Goal: Transaction & Acquisition: Obtain resource

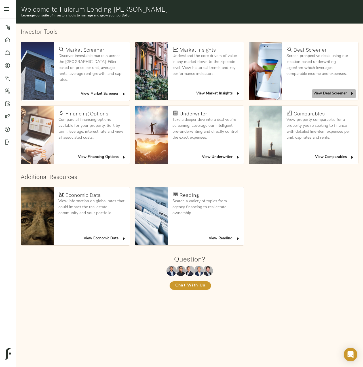
click at [336, 93] on span "View Deal Screener" at bounding box center [334, 94] width 41 height 7
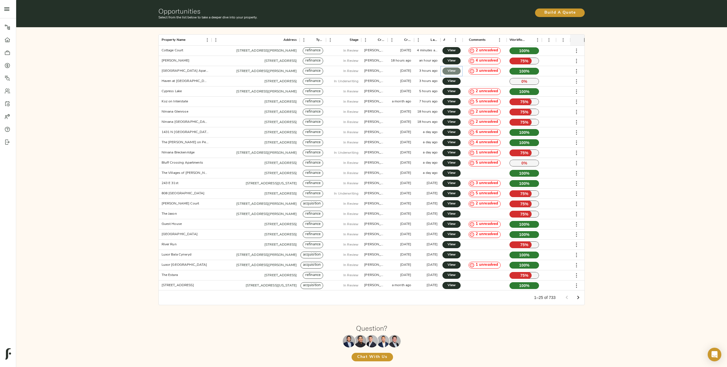
click at [363, 71] on span "View" at bounding box center [451, 71] width 7 height 6
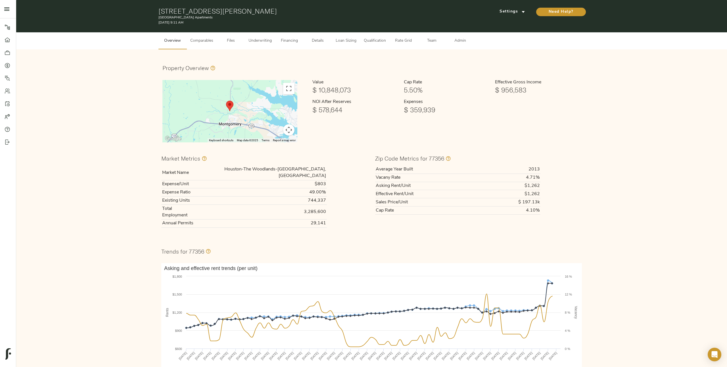
click at [459, 43] on span "Admin" at bounding box center [460, 40] width 22 height 7
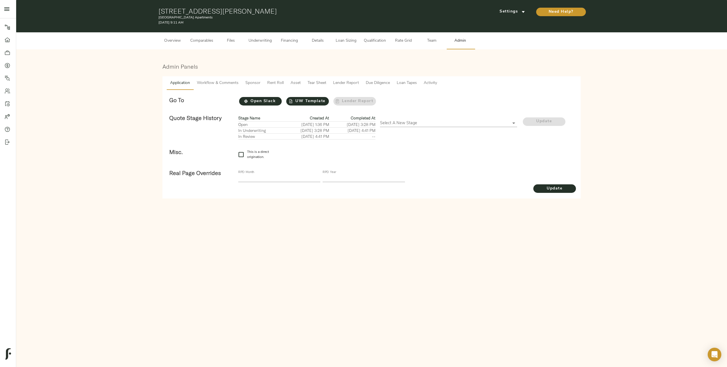
click at [320, 83] on span "Tear Sheet" at bounding box center [316, 83] width 19 height 7
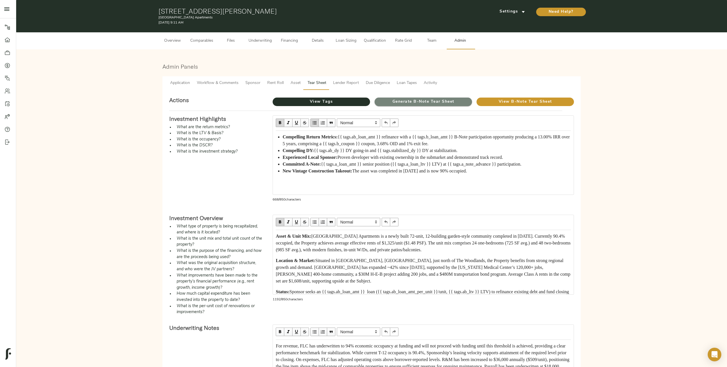
click at [447, 103] on span "Generate B-Note Tear Sheet" at bounding box center [422, 102] width 97 height 7
click at [504, 99] on span "View B-Note Tear Sheet" at bounding box center [524, 102] width 97 height 7
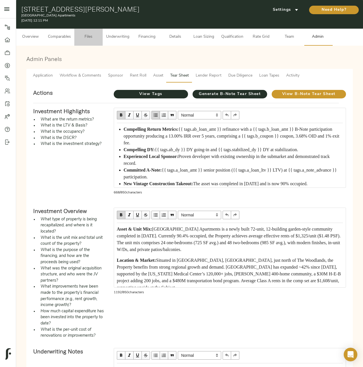
click at [83, 45] on button "Files" at bounding box center [88, 37] width 28 height 17
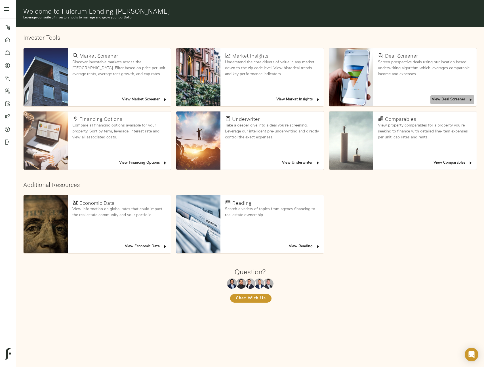
click at [455, 101] on span "View Deal Screener" at bounding box center [452, 100] width 41 height 7
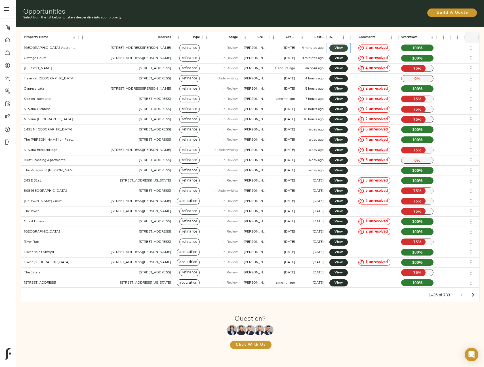
click at [342, 50] on span "View" at bounding box center [338, 48] width 7 height 6
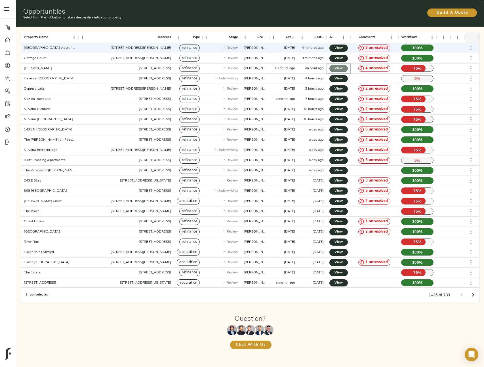
click at [342, 68] on span "View" at bounding box center [338, 69] width 7 height 6
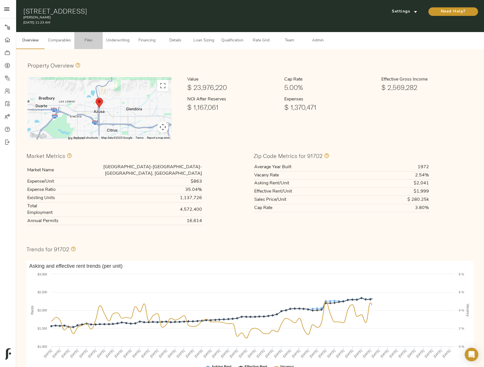
click at [92, 37] on span "Files" at bounding box center [89, 40] width 22 height 7
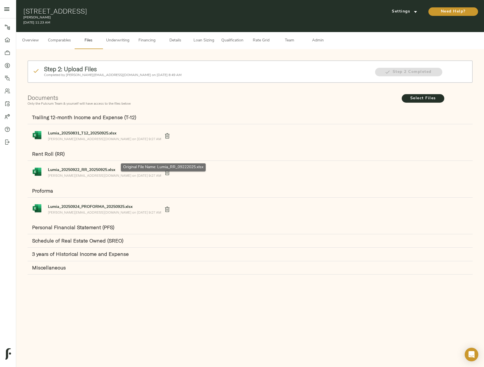
click at [71, 171] on strong "Lumia_20250922_RR_20250925.xlsx" at bounding box center [81, 170] width 67 height 4
